Goal: Task Accomplishment & Management: Use online tool/utility

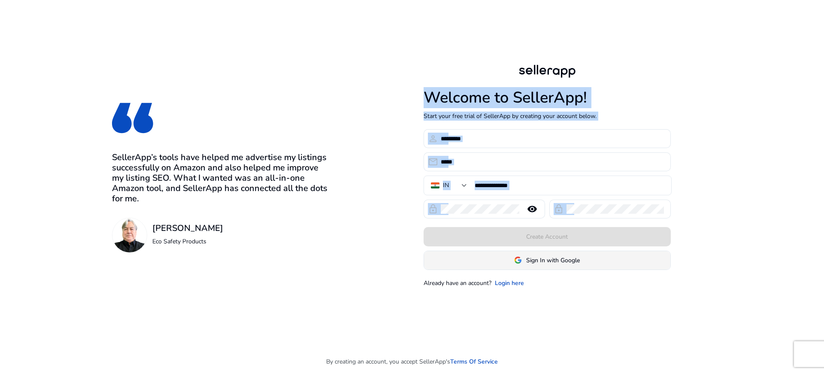
click at [531, 262] on span "Sign In with Google" at bounding box center [553, 260] width 54 height 9
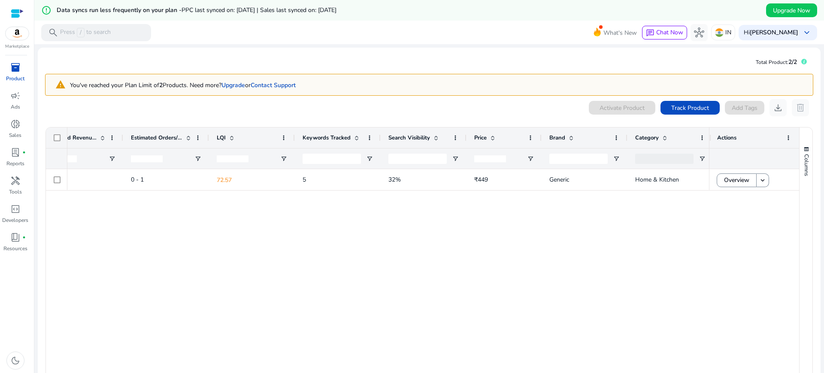
scroll to position [0, 560]
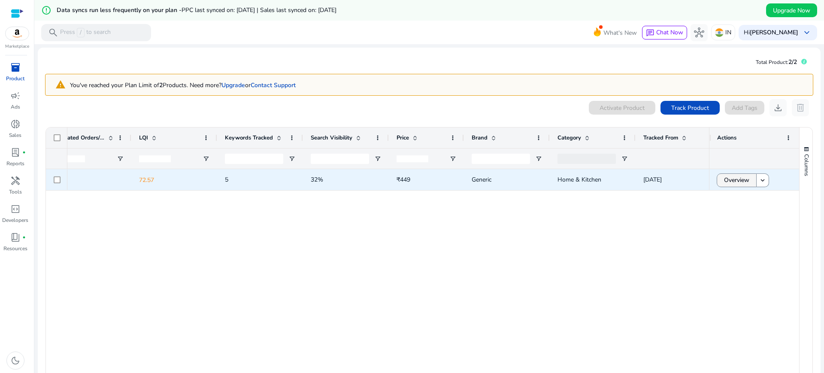
click at [726, 182] on span "Overview" at bounding box center [736, 180] width 25 height 18
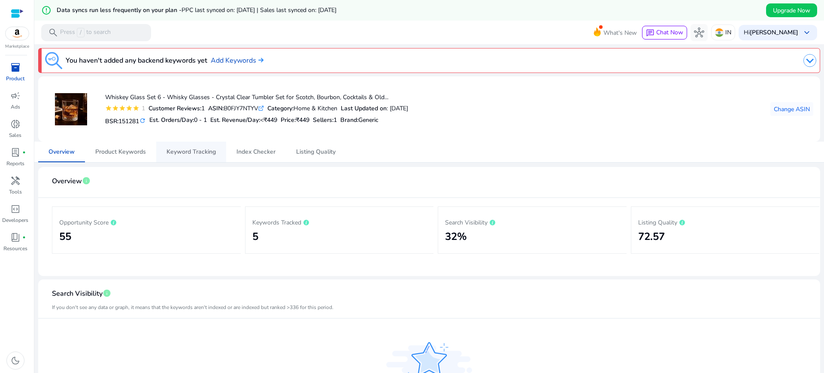
click at [209, 150] on span "Keyword Tracking" at bounding box center [190, 152] width 49 height 6
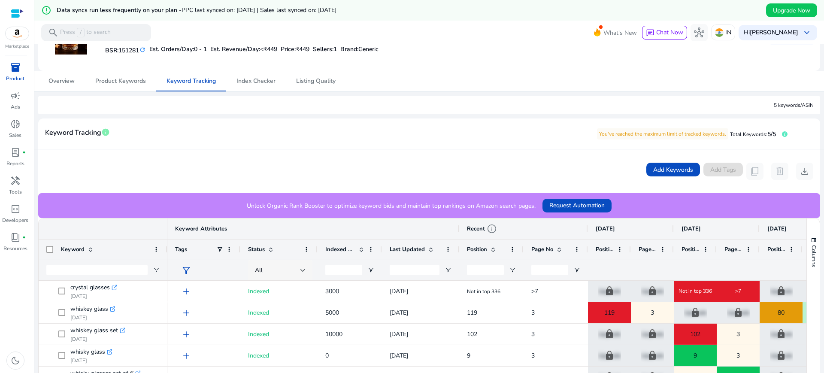
scroll to position [40, 0]
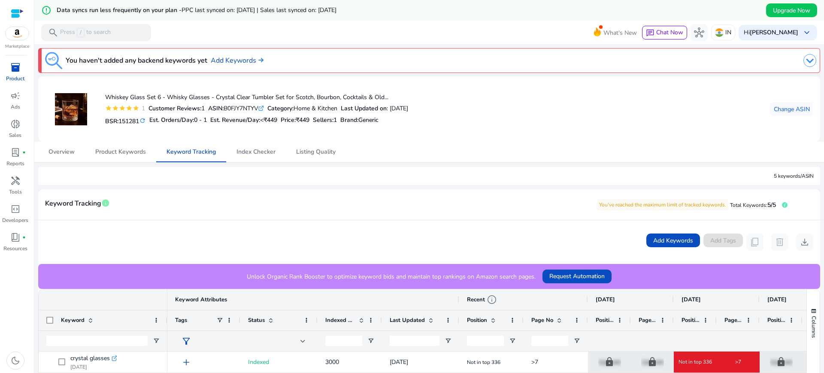
scroll to position [68, 0]
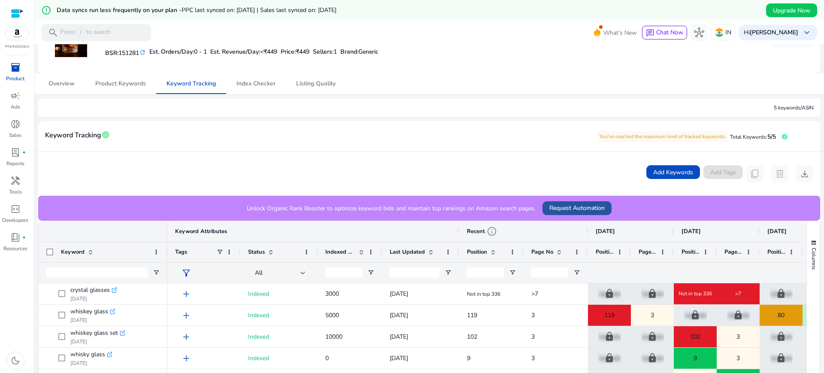
click at [564, 206] on span "Request Automation" at bounding box center [576, 207] width 55 height 9
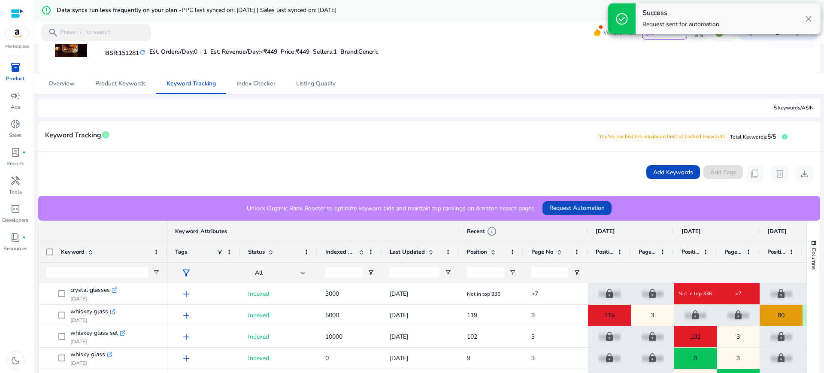
scroll to position [0, 0]
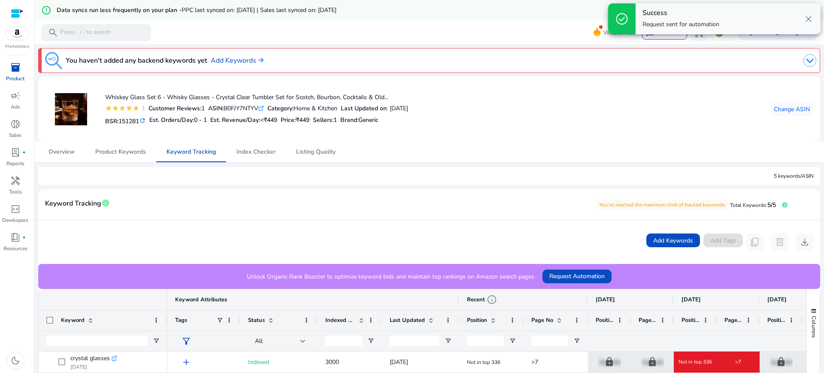
click at [144, 118] on mat-icon "refresh" at bounding box center [142, 121] width 7 height 8
click at [145, 119] on h5 "Est. Orders/Day: 0 - 1" at bounding box center [168, 120] width 57 height 7
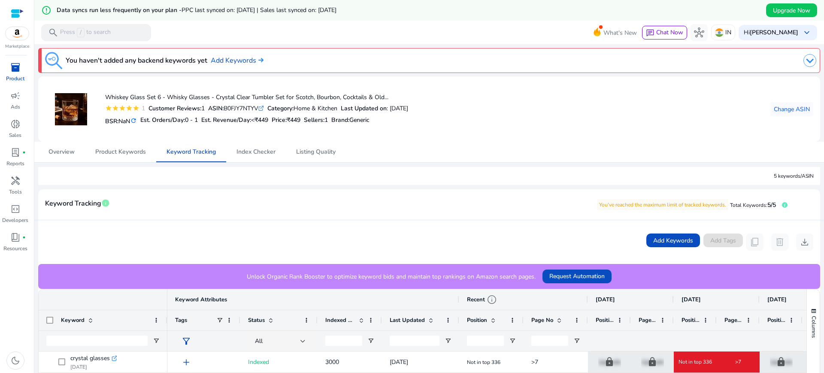
click at [137, 120] on mat-icon "refresh" at bounding box center [133, 121] width 7 height 8
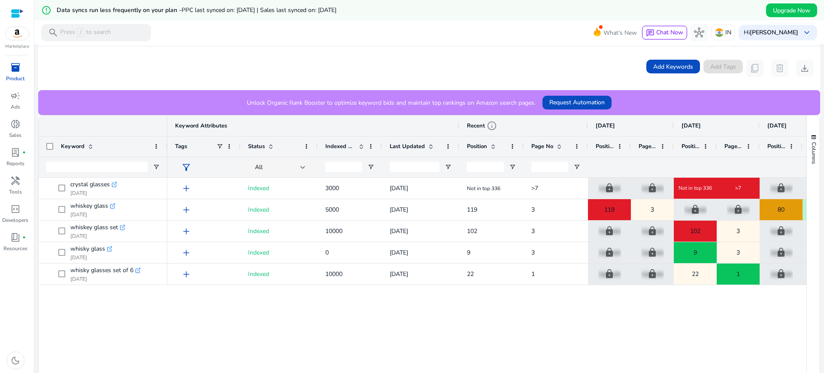
scroll to position [173, 0]
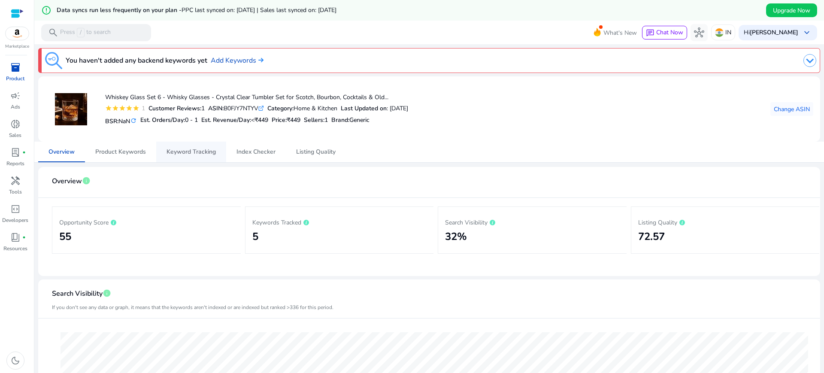
click at [185, 149] on span "Keyword Tracking" at bounding box center [190, 152] width 49 height 6
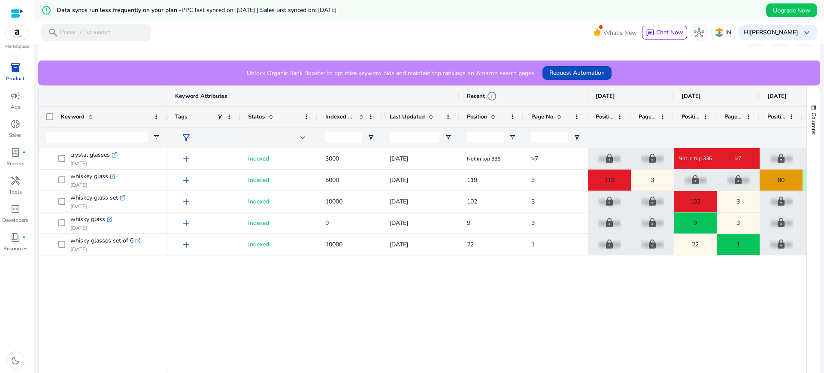
scroll to position [225, 0]
